Goal: Navigation & Orientation: Understand site structure

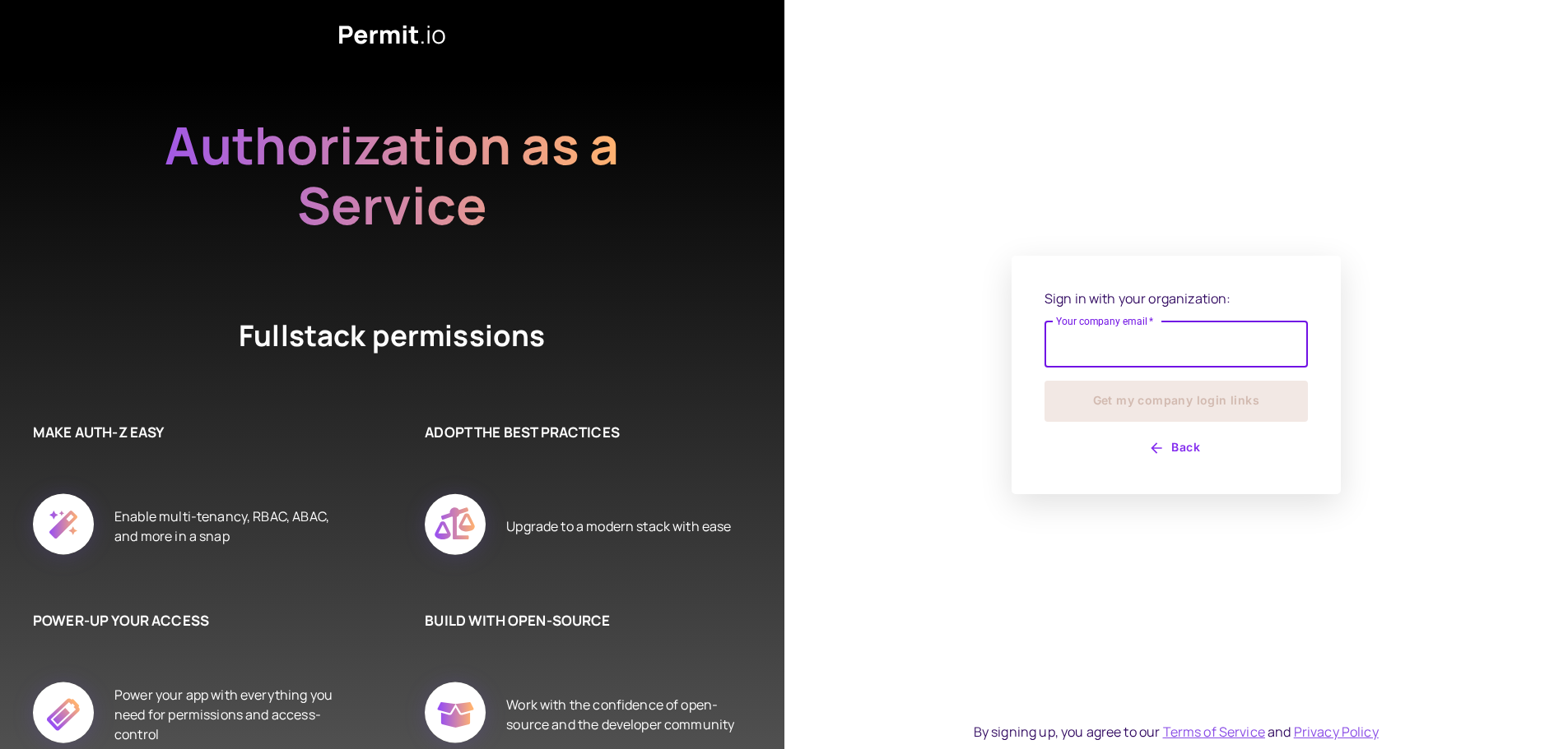
click at [1077, 338] on input "Your company email   *" at bounding box center [1175, 344] width 263 height 46
type input "**********"
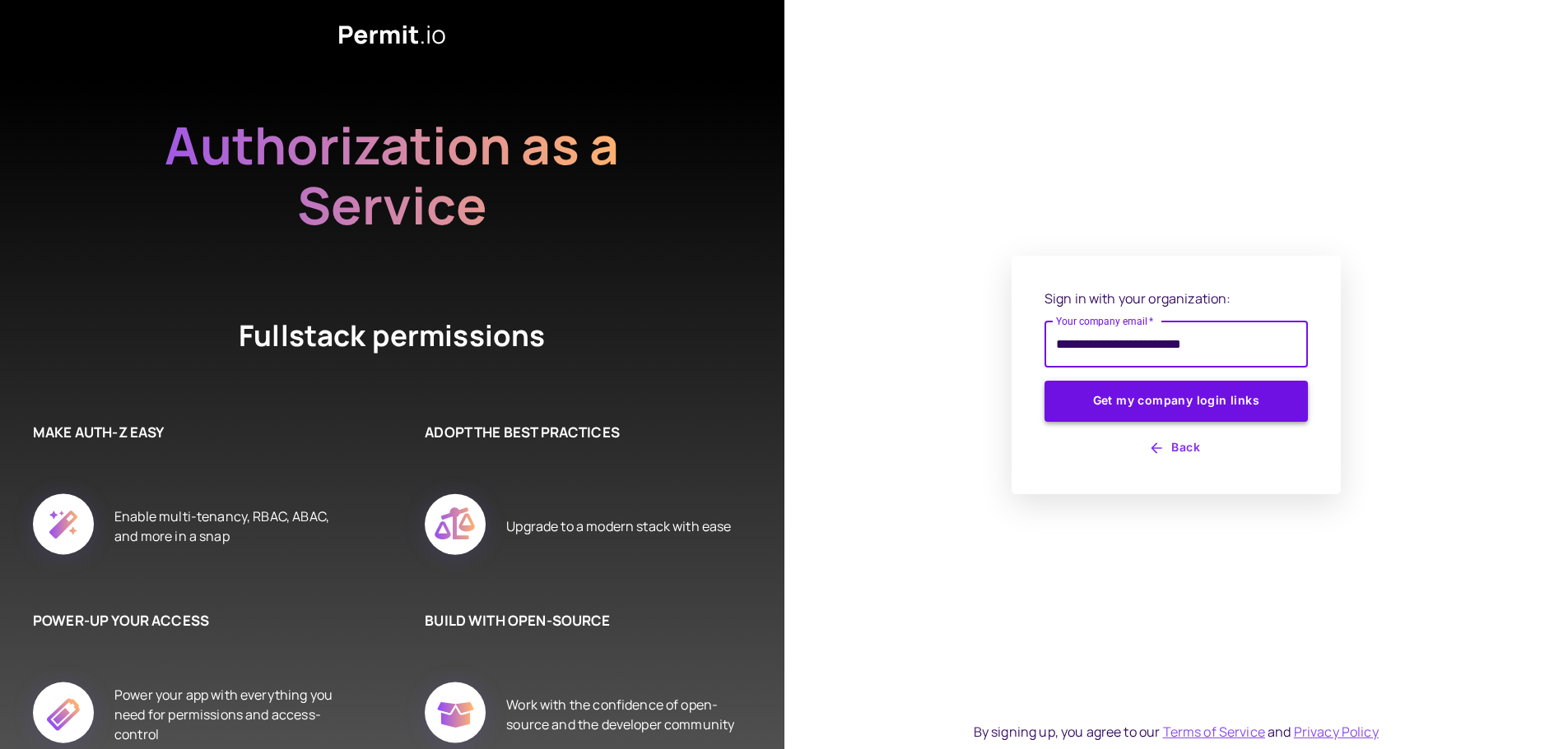
click at [1179, 394] on button "Get my company login links" at bounding box center [1175, 401] width 263 height 41
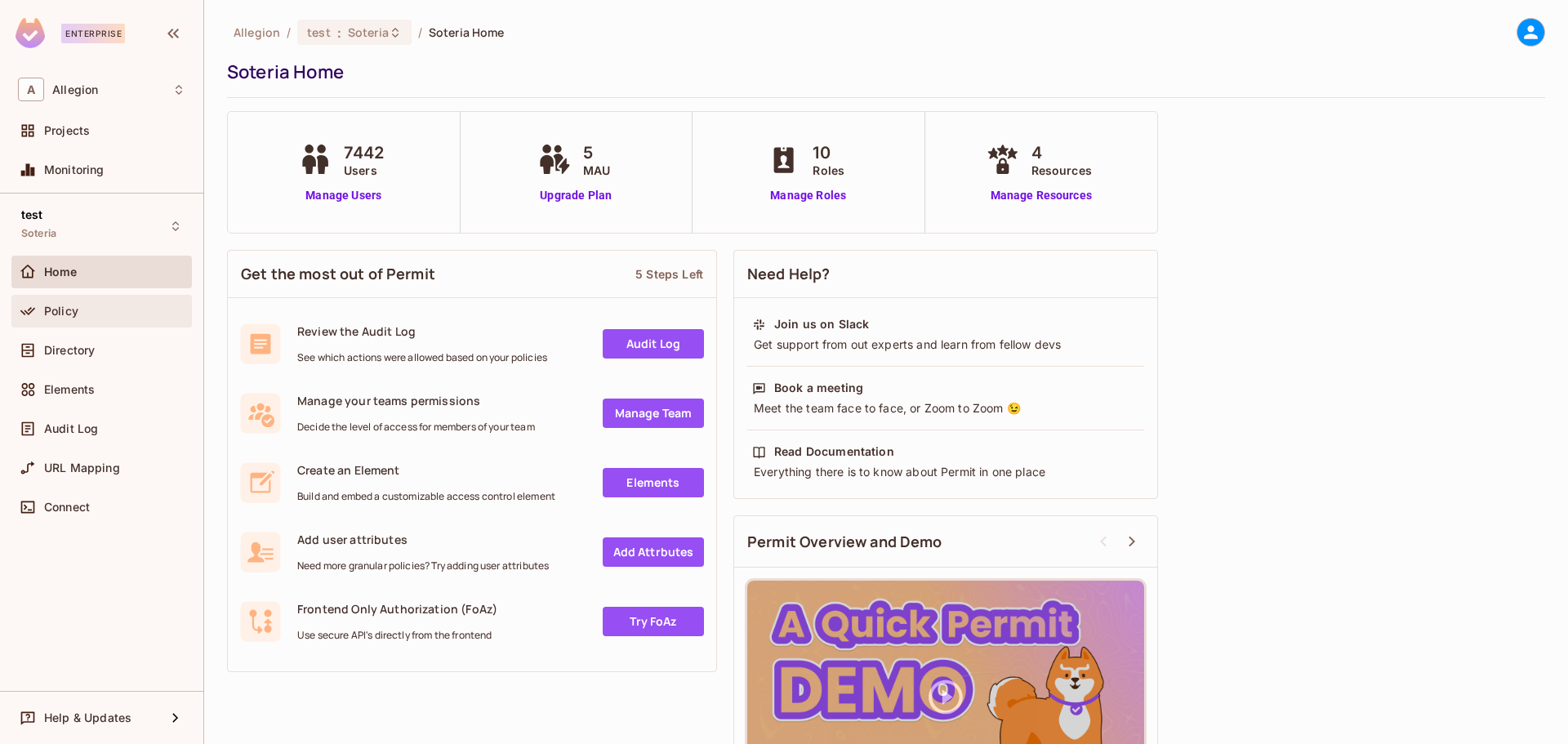
click at [70, 305] on span "Policy" at bounding box center [61, 311] width 34 height 13
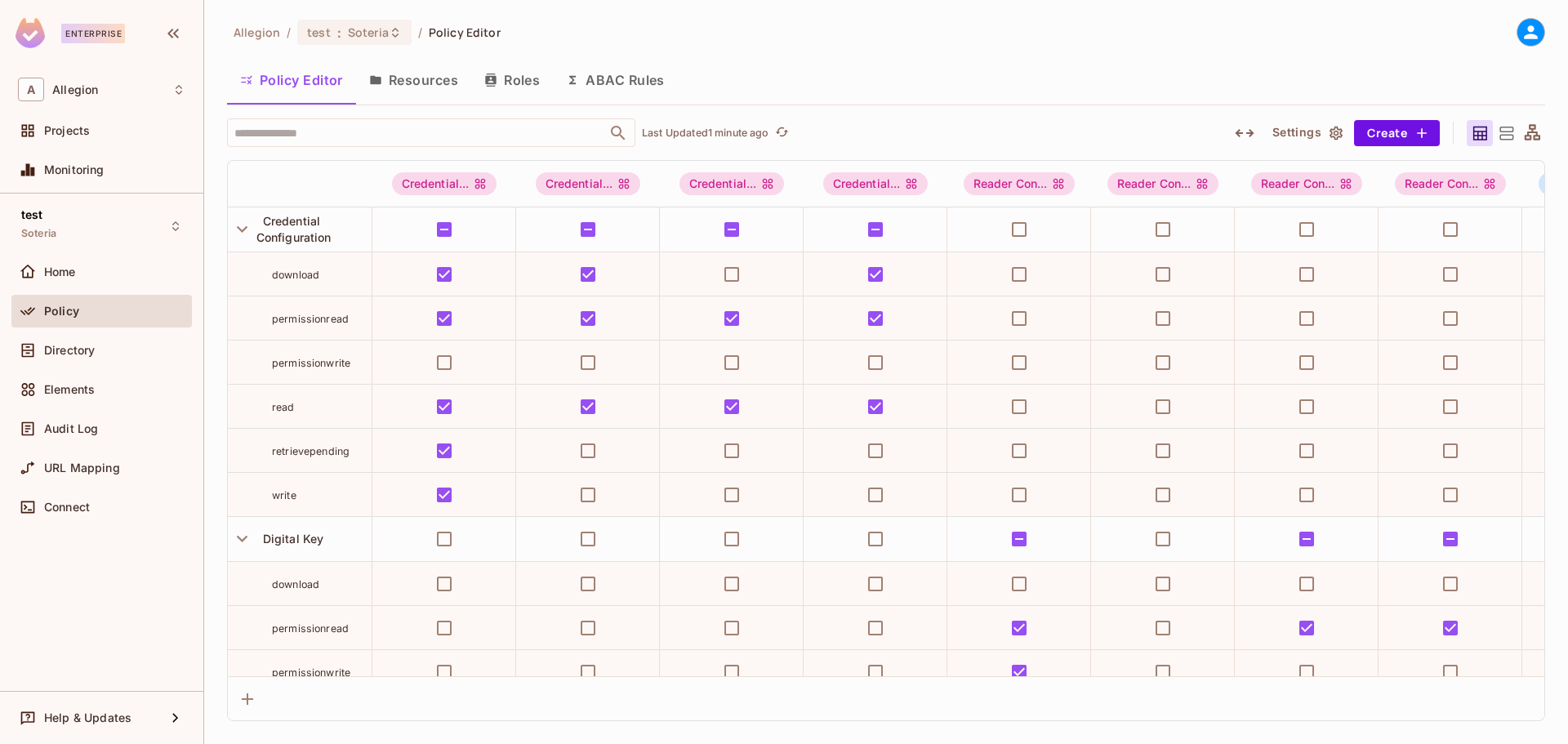
scroll to position [0, 460]
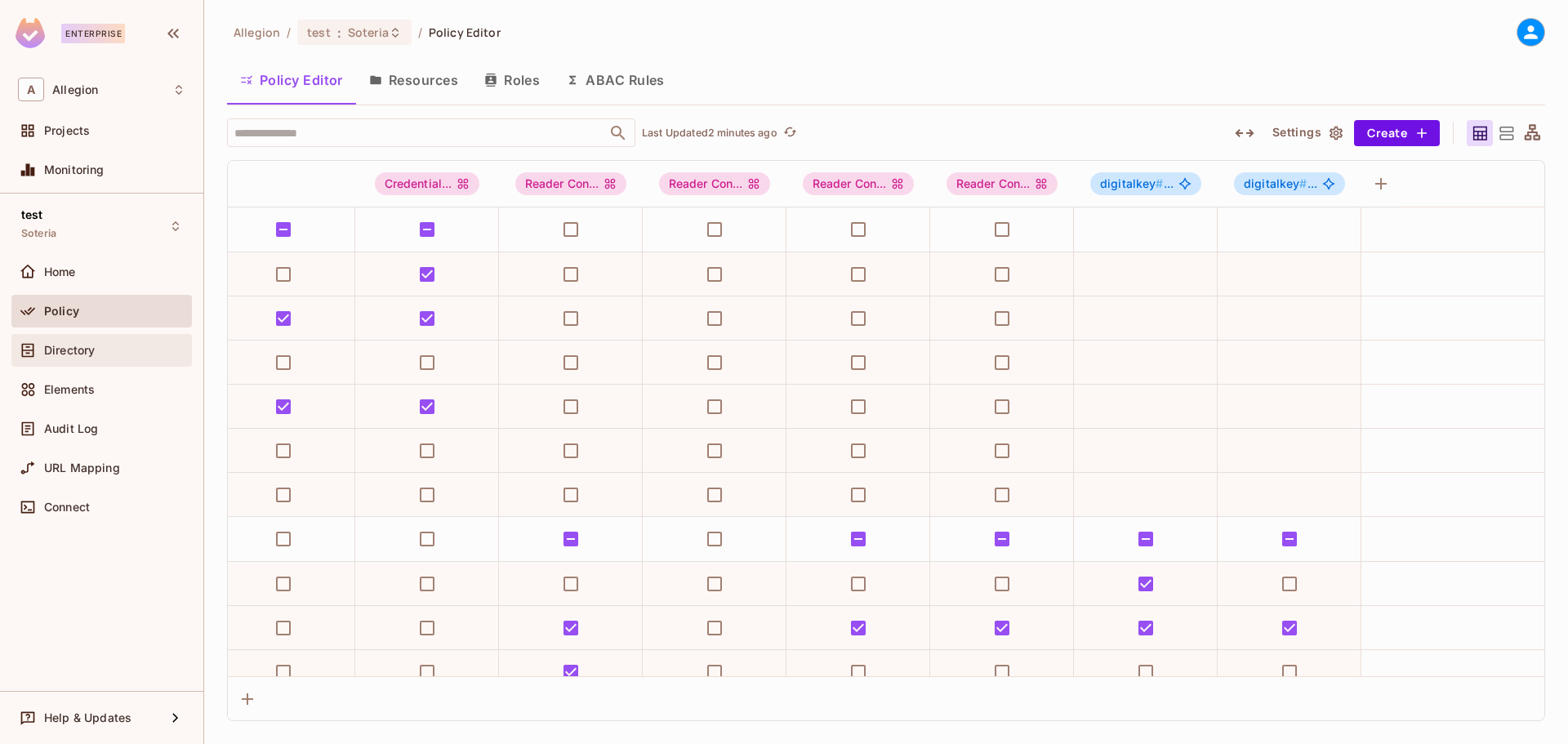
click at [87, 351] on span "Directory" at bounding box center [70, 350] width 51 height 13
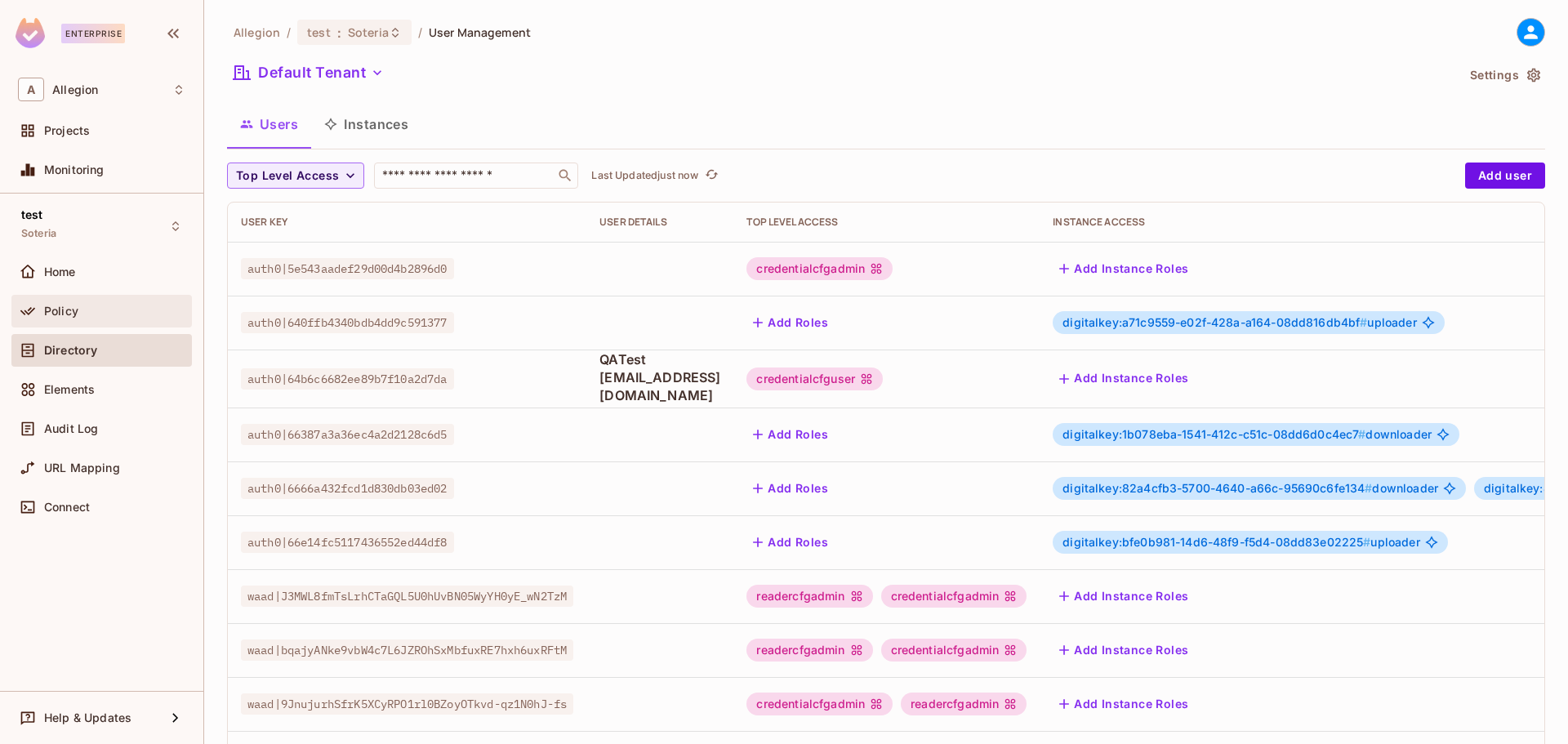
click at [86, 314] on div "Policy" at bounding box center [115, 311] width 141 height 13
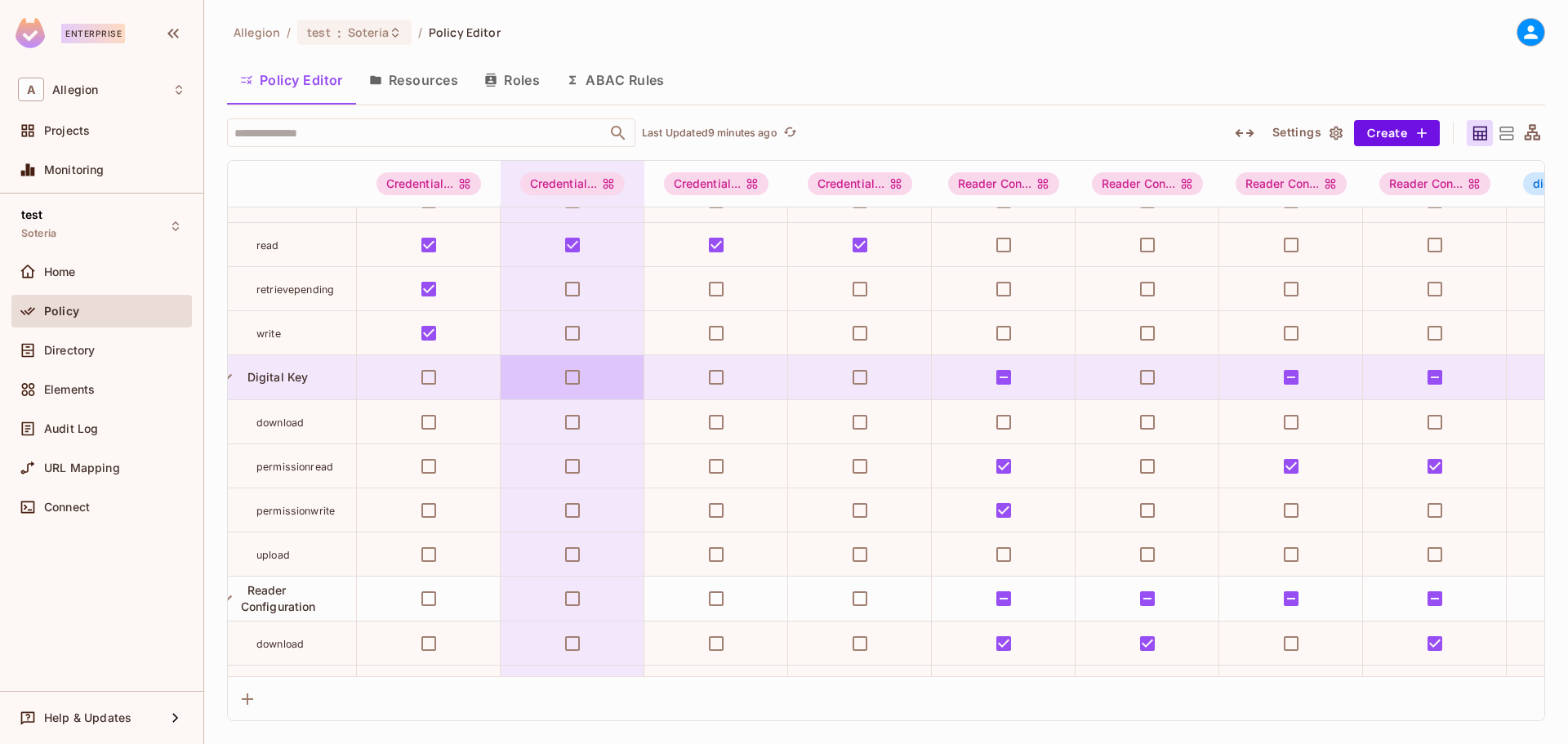
scroll to position [163, 16]
